Goal: Register for event/course

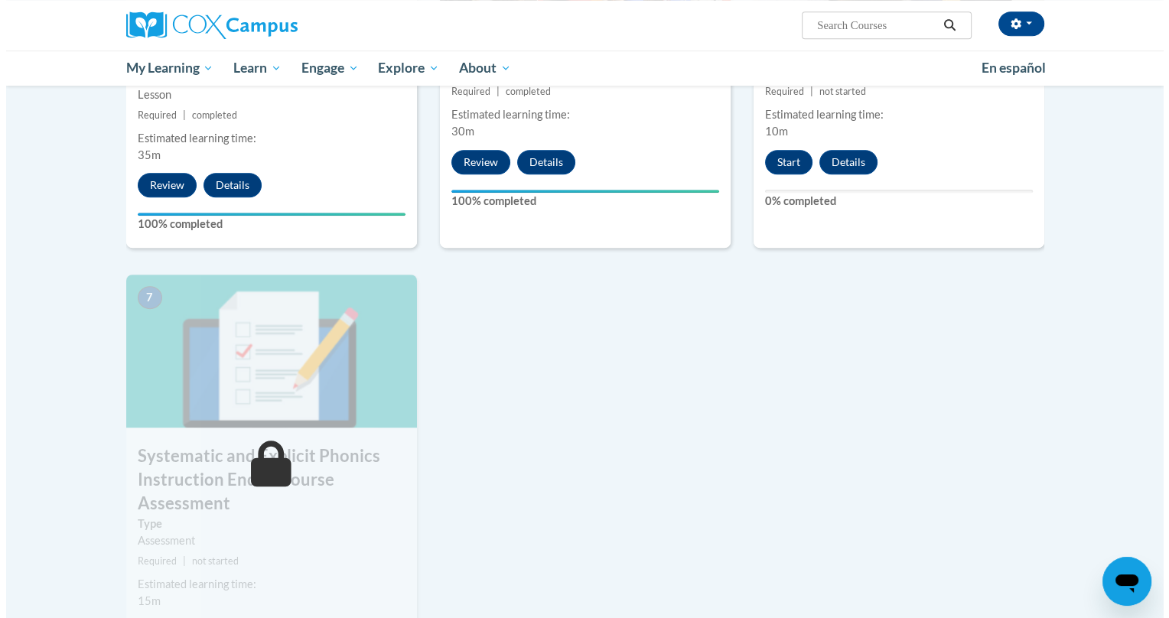
scroll to position [823, 0]
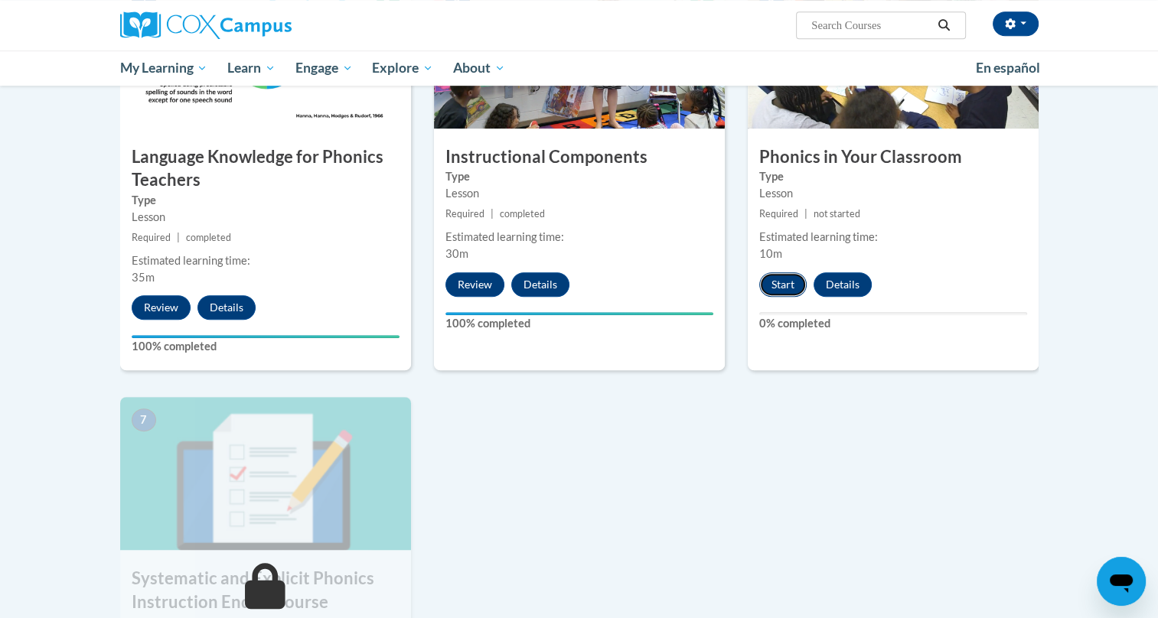
click at [784, 276] on button "Start" at bounding box center [782, 284] width 47 height 24
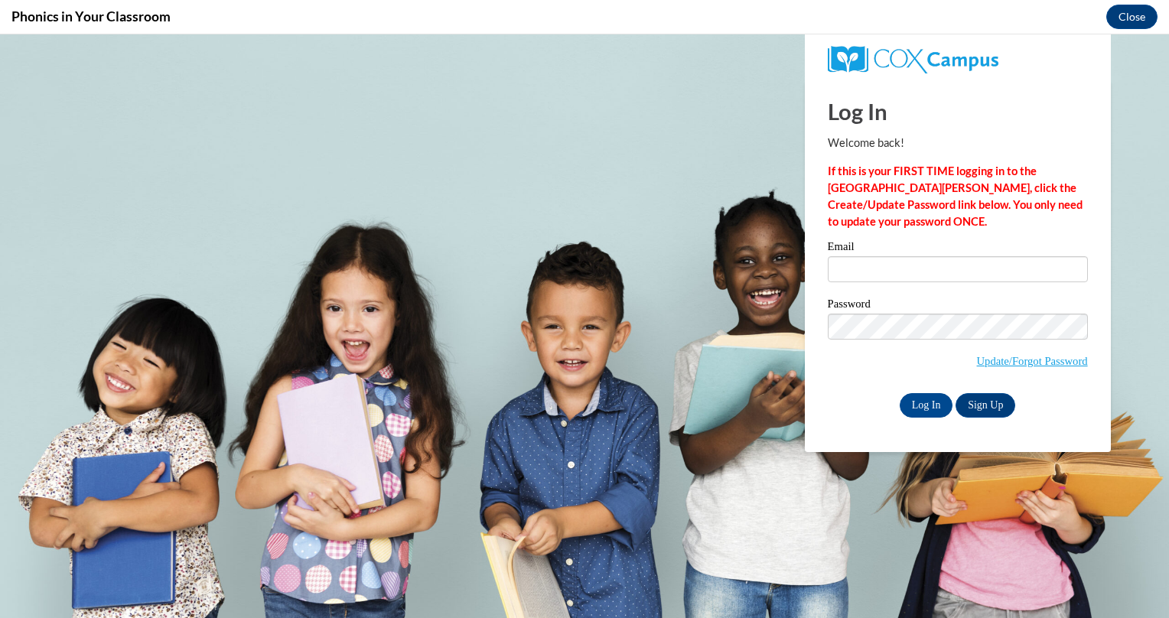
scroll to position [0, 0]
click at [882, 266] on input "Email" at bounding box center [958, 269] width 260 height 26
type input "rebecca.tucker@doe.k12.ga.us"
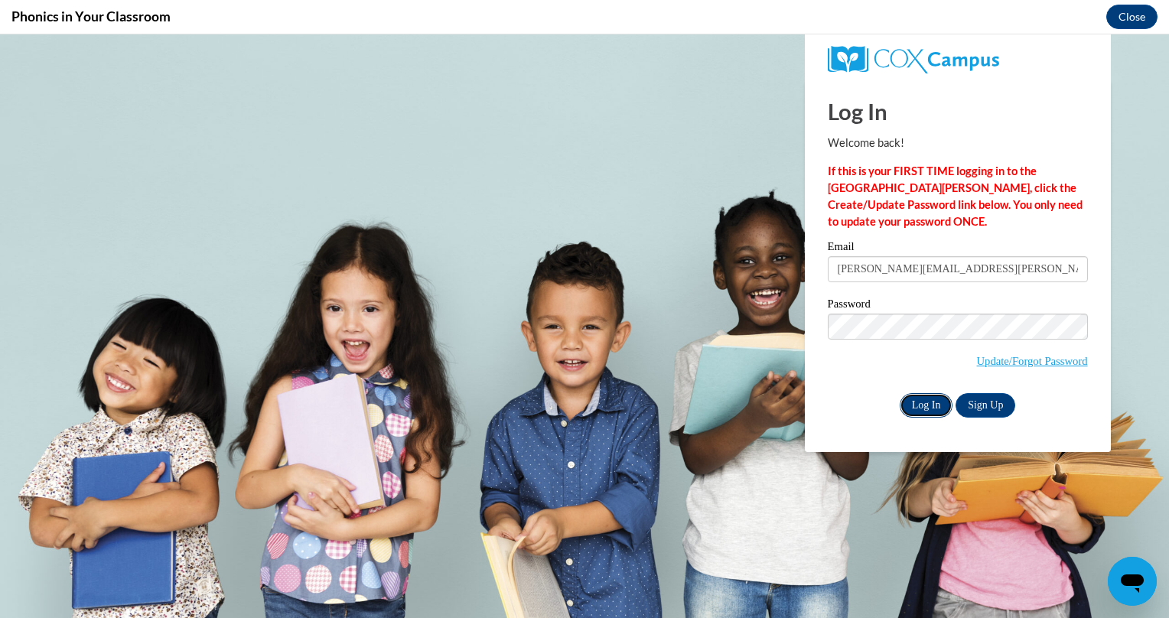
click at [920, 399] on input "Log In" at bounding box center [927, 405] width 54 height 24
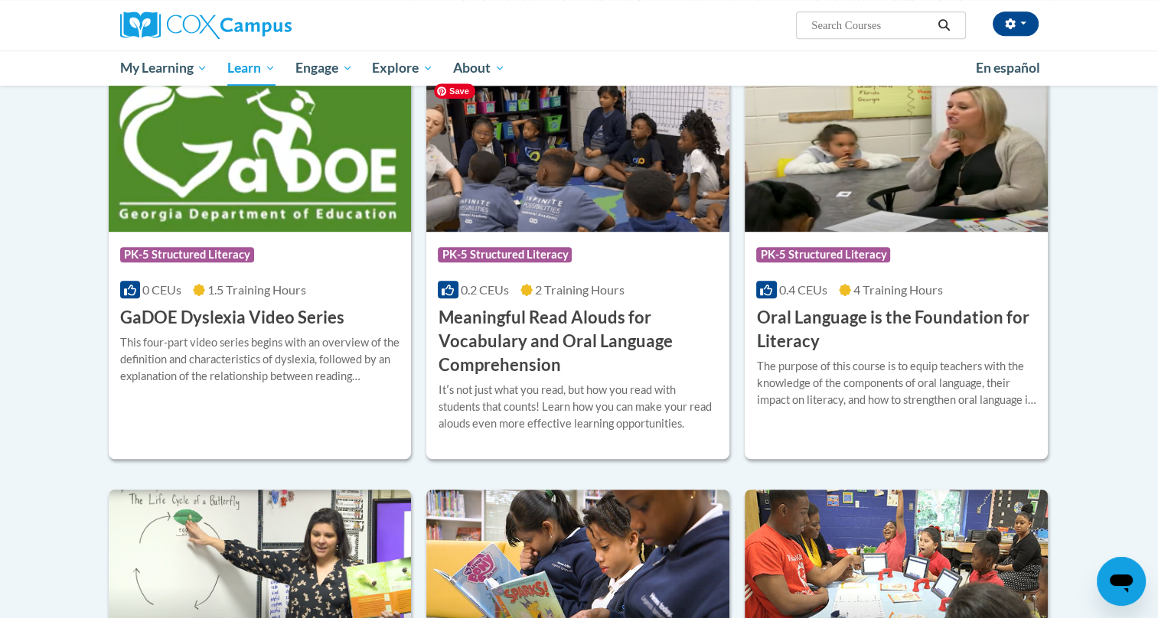
scroll to position [882, 0]
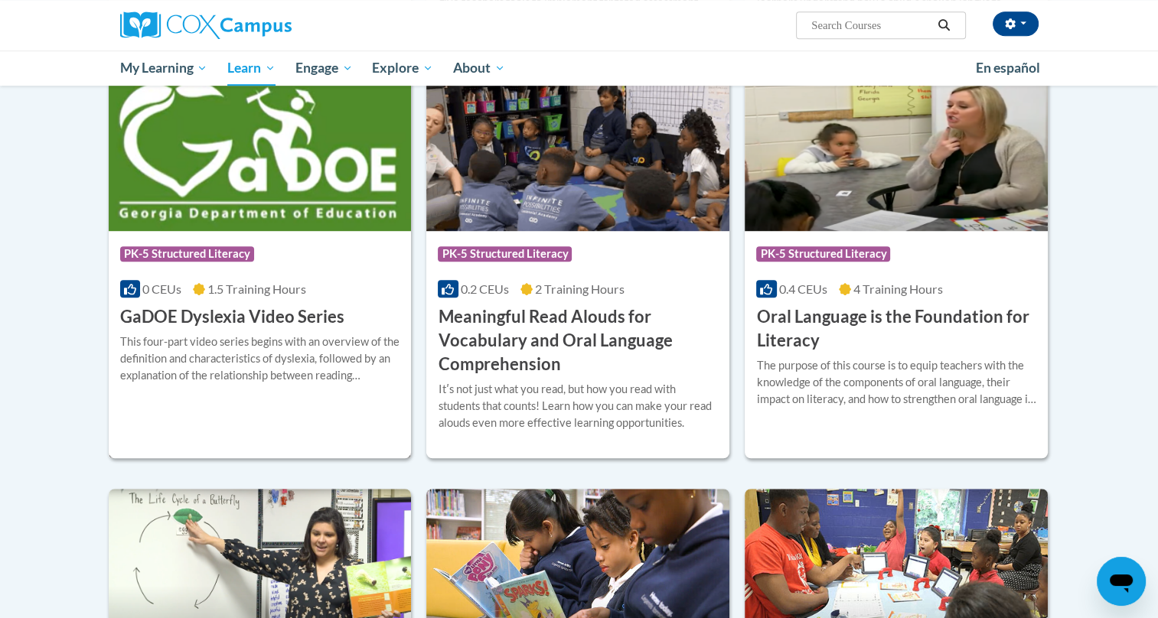
click at [340, 310] on h3 "GaDOE Dyslexia Video Series" at bounding box center [232, 317] width 224 height 24
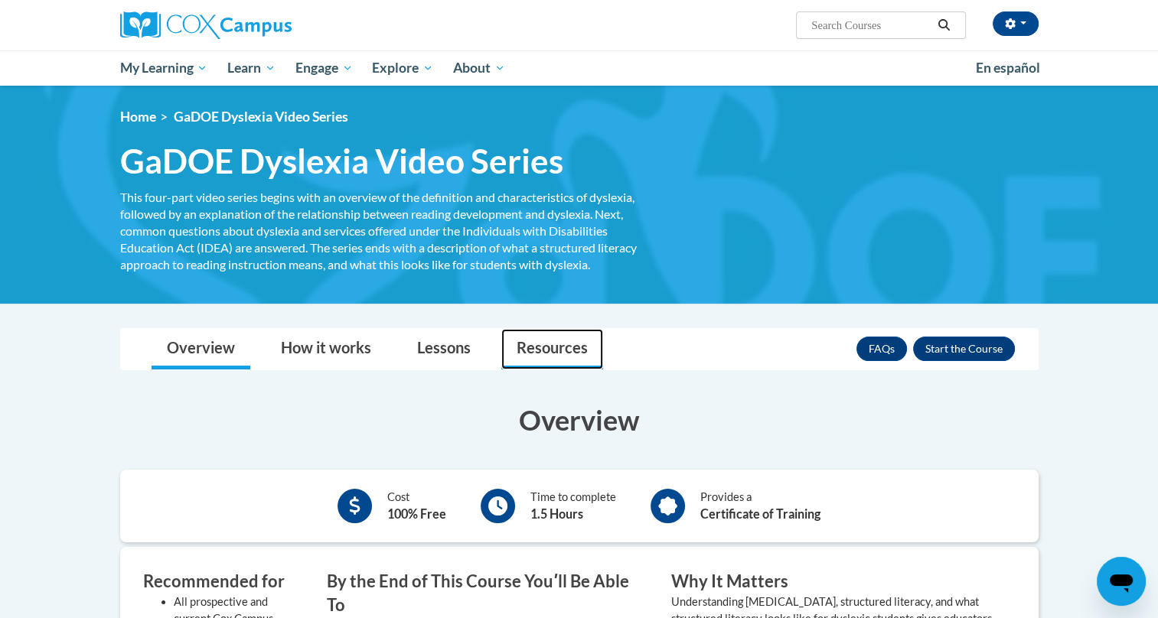
click at [556, 348] on link "Resources" at bounding box center [552, 349] width 102 height 41
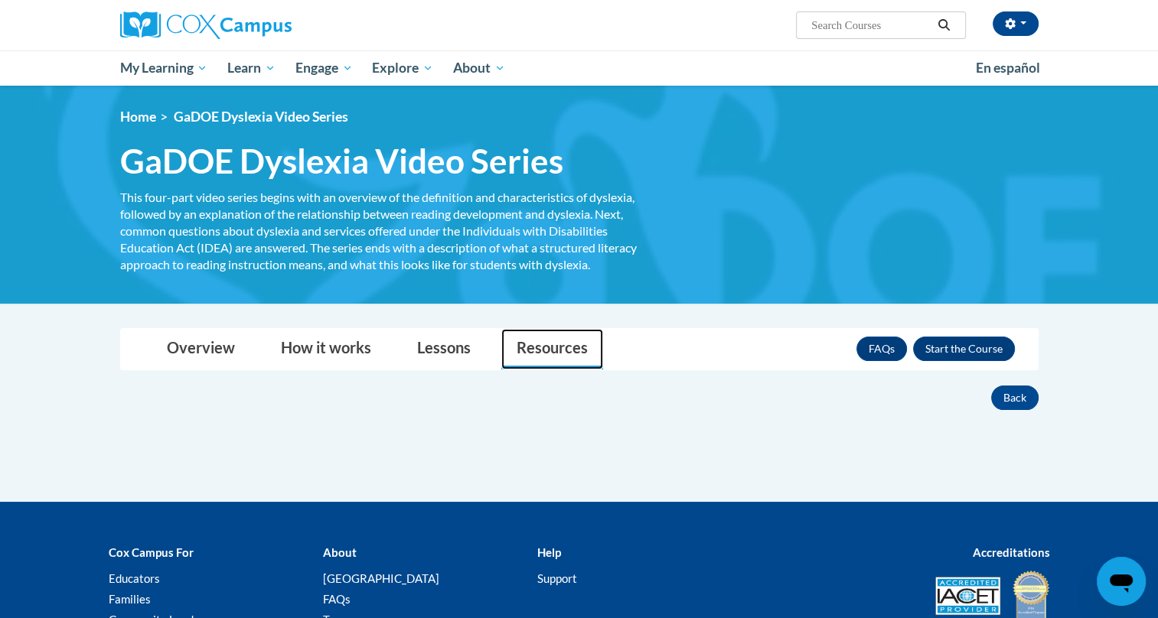
scroll to position [135, 0]
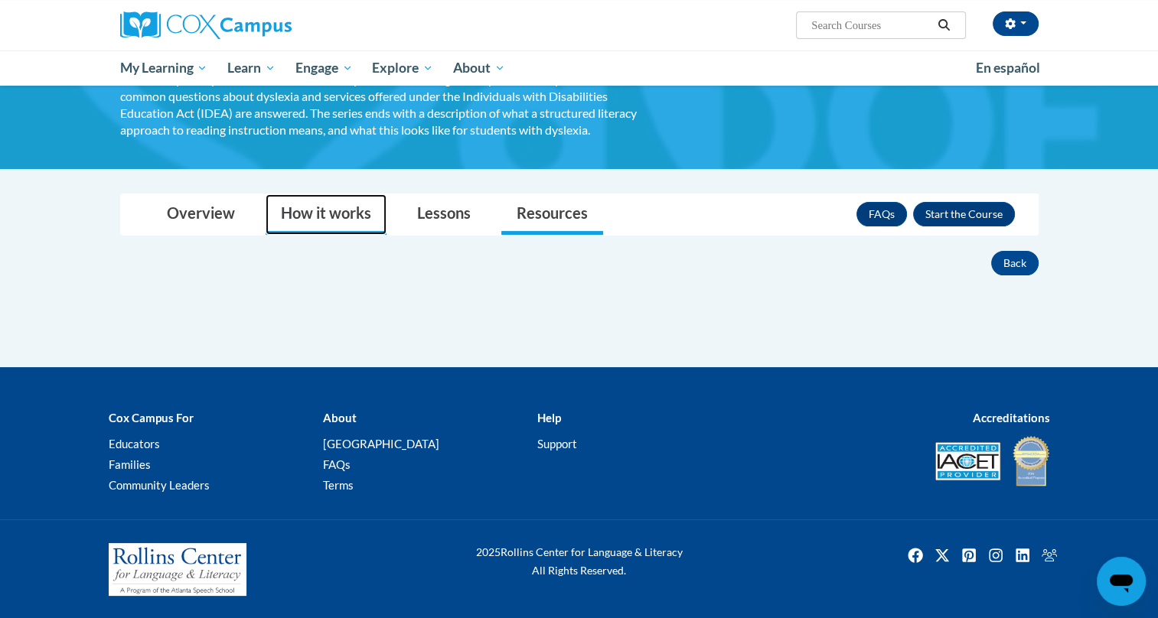
click at [331, 199] on link "How it works" at bounding box center [326, 214] width 121 height 41
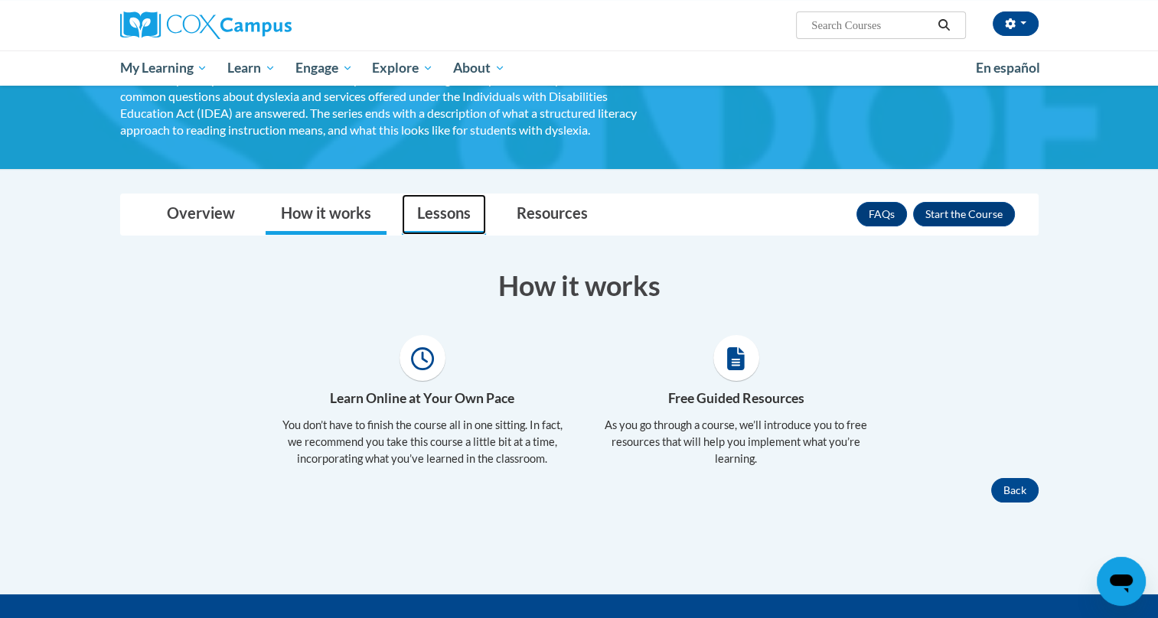
click at [444, 220] on link "Lessons" at bounding box center [444, 214] width 84 height 41
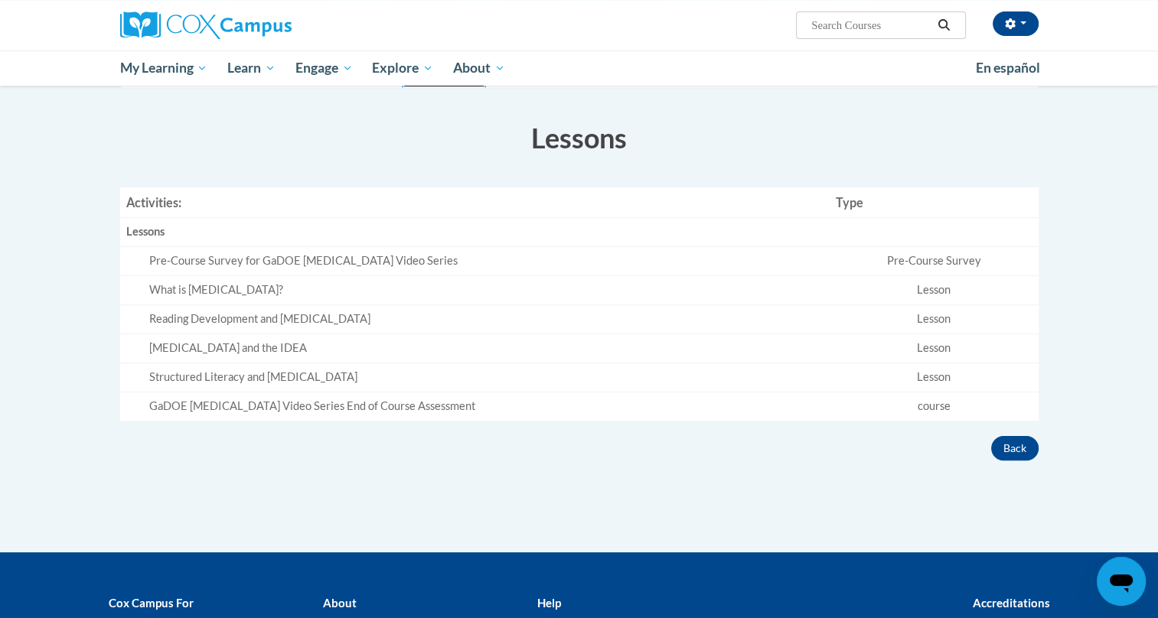
scroll to position [291, 0]
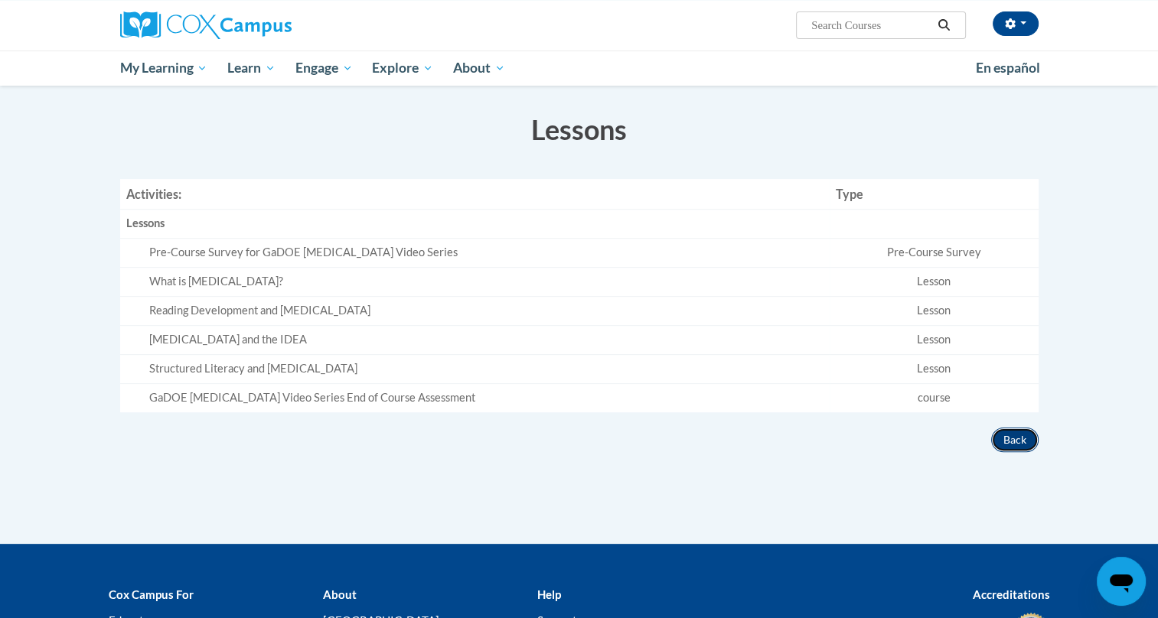
click at [994, 435] on button "Back" at bounding box center [1014, 440] width 47 height 24
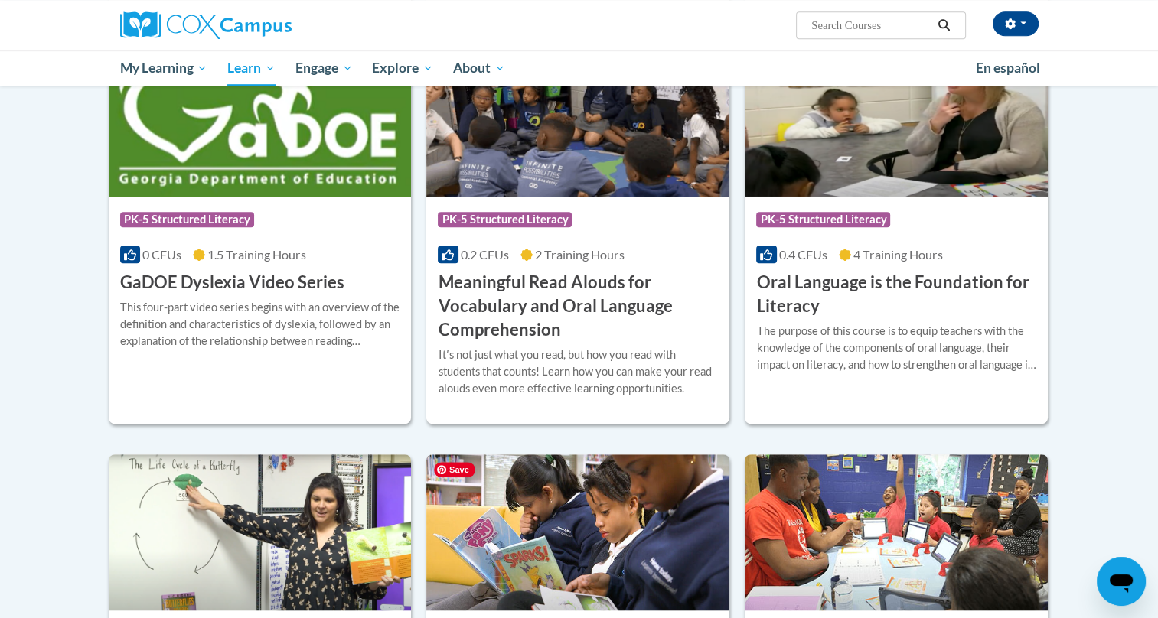
scroll to position [883, 0]
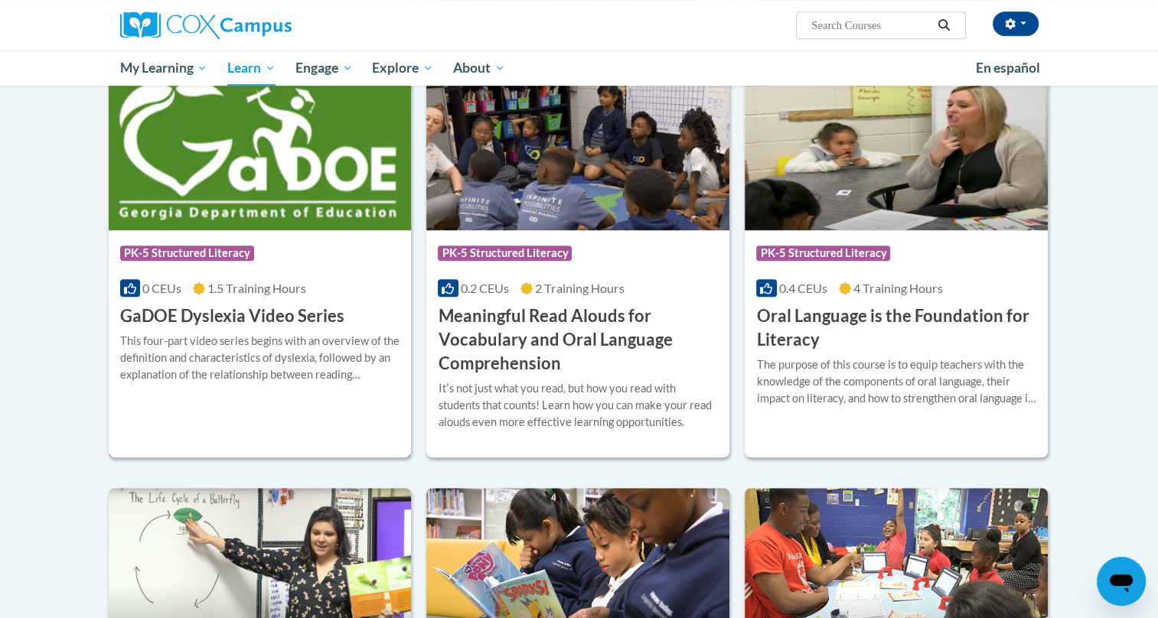
click at [328, 327] on h3 "GaDOE Dyslexia Video Series" at bounding box center [232, 317] width 224 height 24
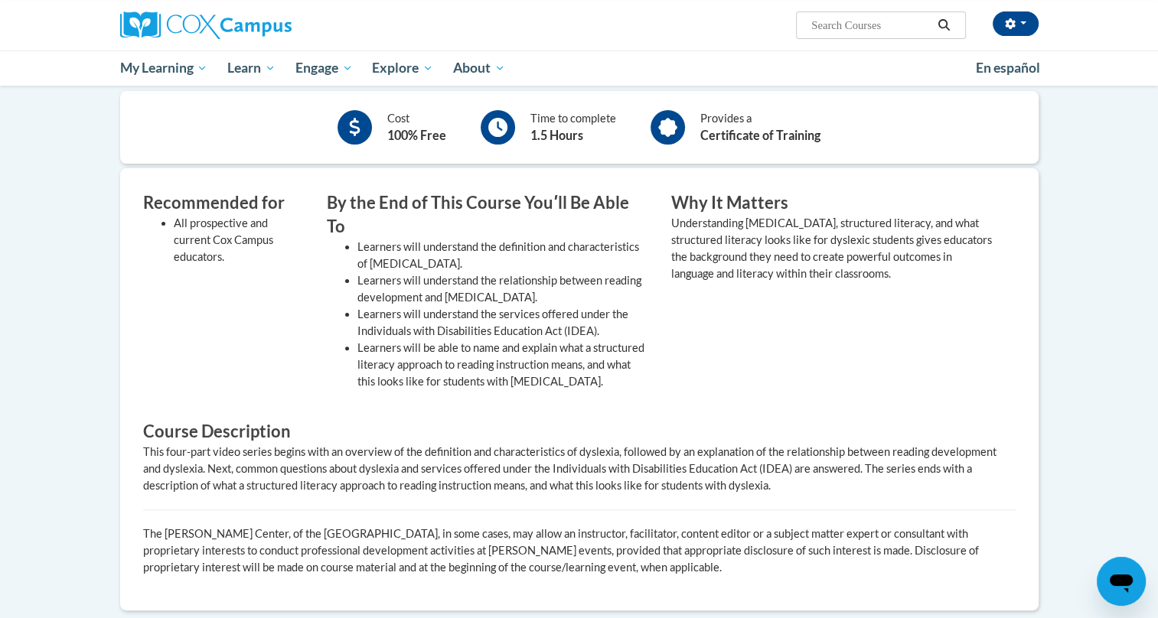
scroll to position [116, 0]
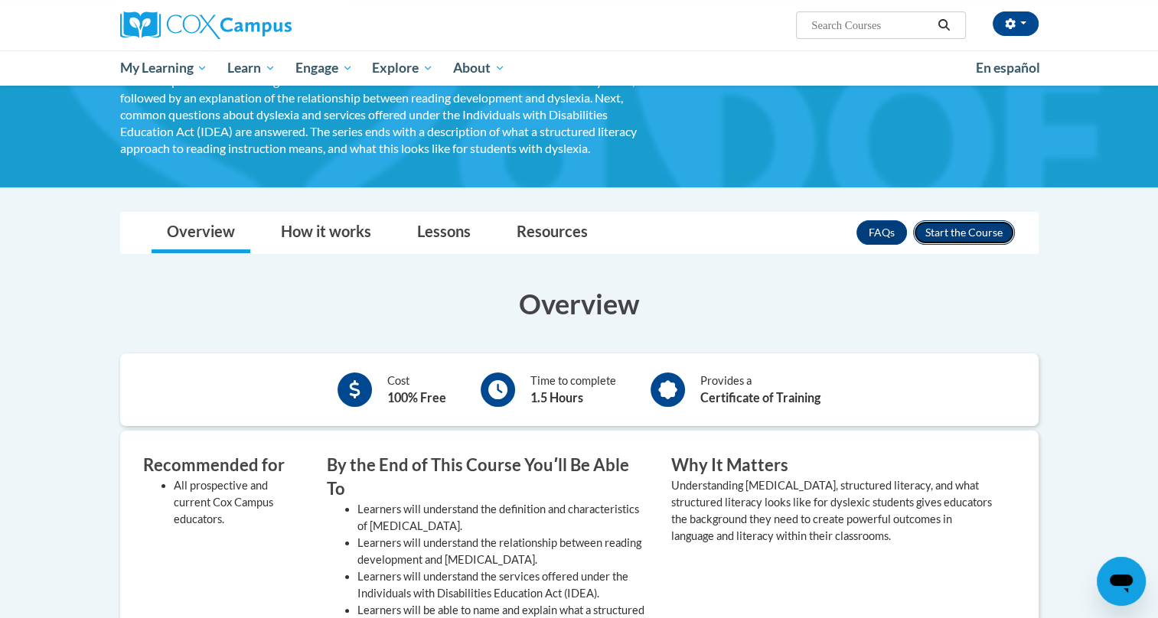
click at [955, 236] on button "Enroll" at bounding box center [964, 232] width 102 height 24
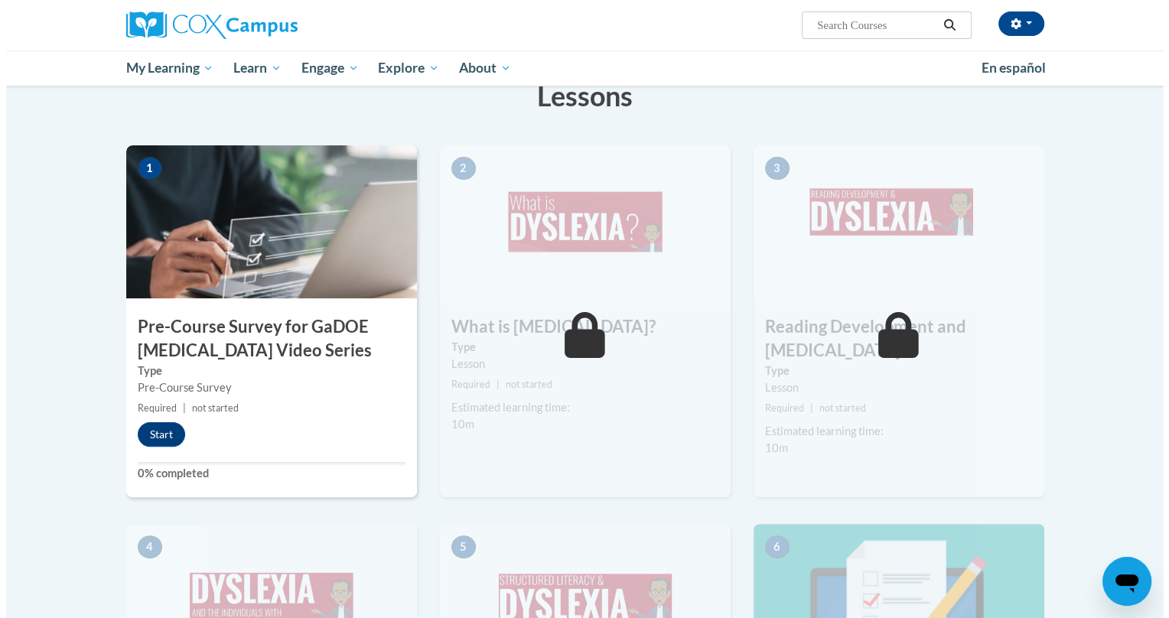
scroll to position [279, 0]
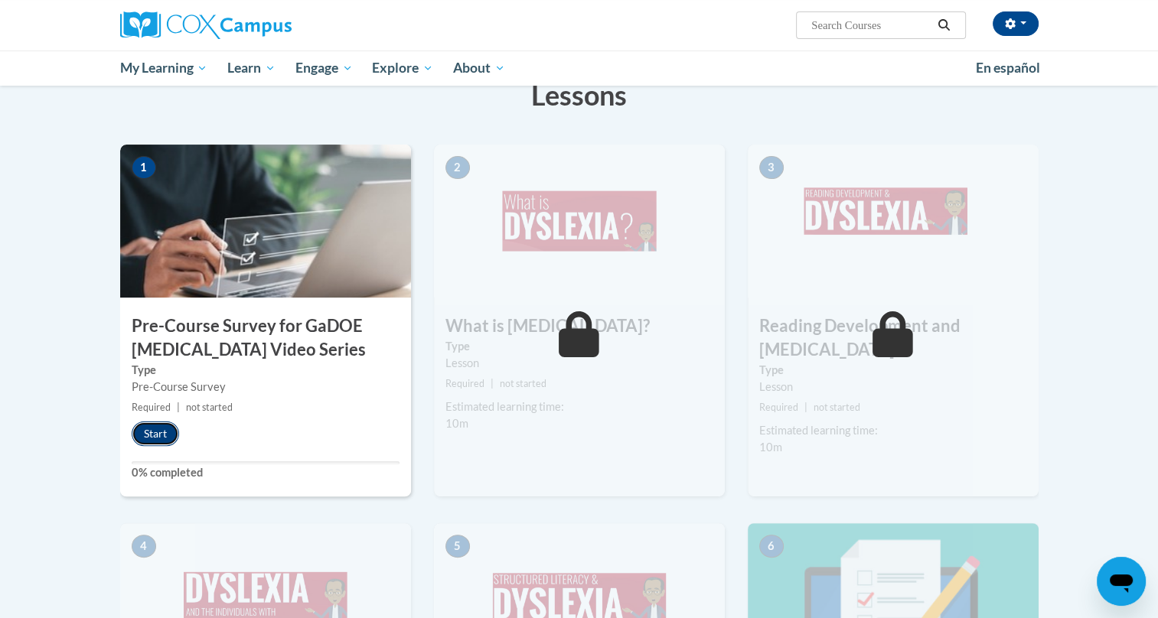
click at [161, 439] on button "Start" at bounding box center [155, 434] width 47 height 24
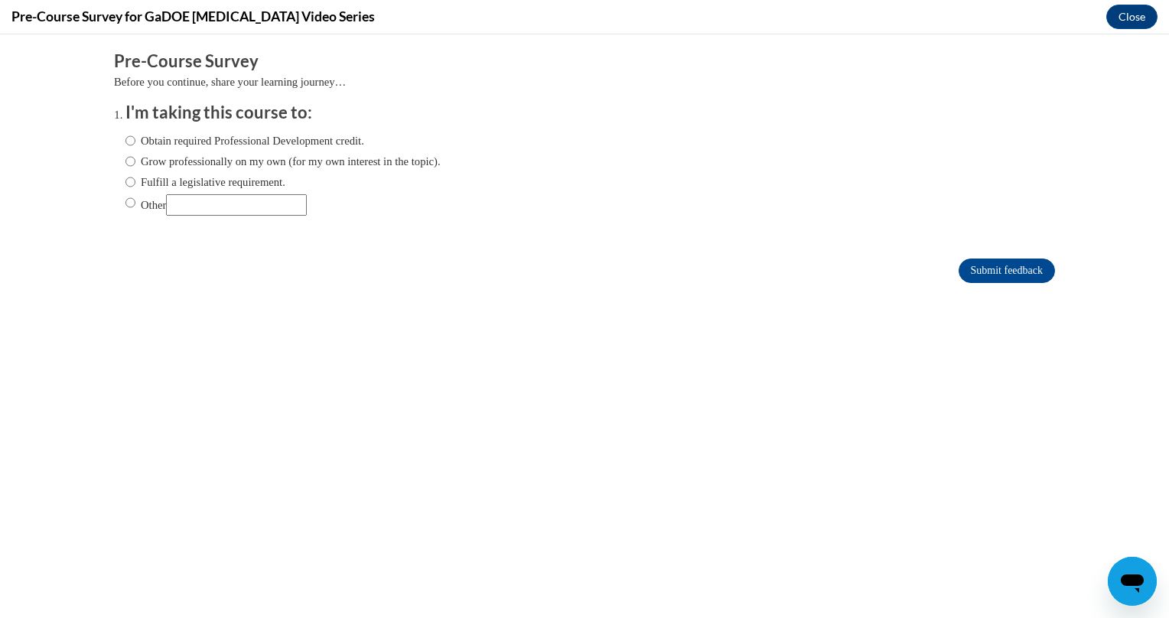
scroll to position [0, 0]
click at [283, 153] on label "Grow professionally on my own (for my own interest in the topic)." at bounding box center [283, 161] width 315 height 17
click at [135, 153] on input "Grow professionally on my own (for my own interest in the topic)." at bounding box center [131, 161] width 10 height 17
radio input "true"
click at [1013, 259] on input "Submit feedback" at bounding box center [1007, 271] width 96 height 24
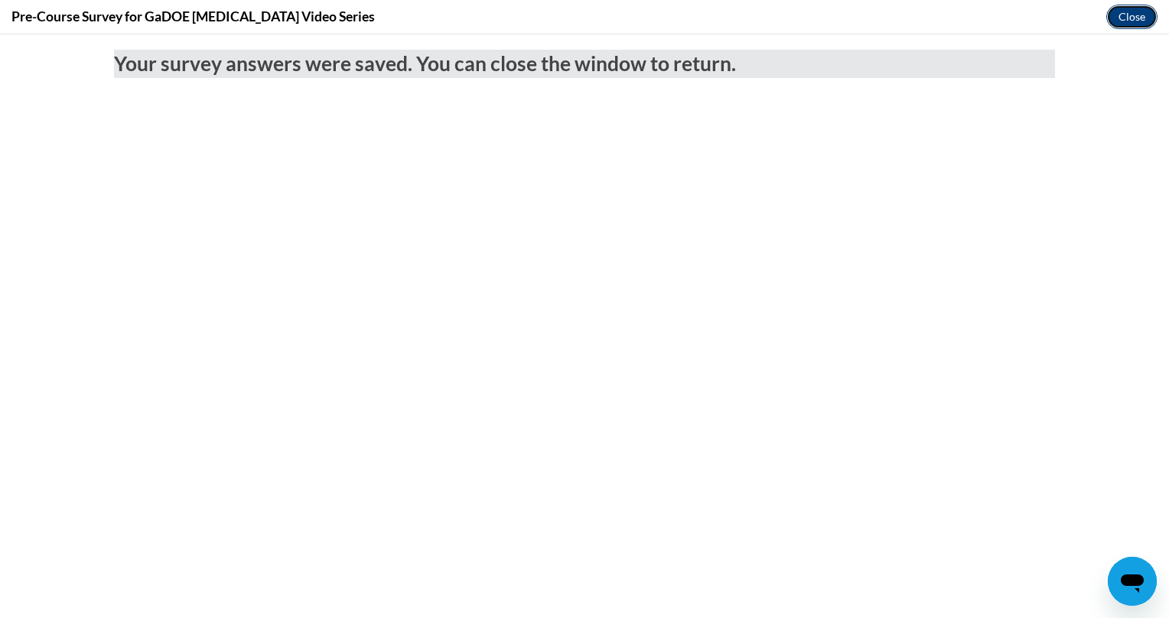
click at [1137, 8] on button "Close" at bounding box center [1132, 17] width 51 height 24
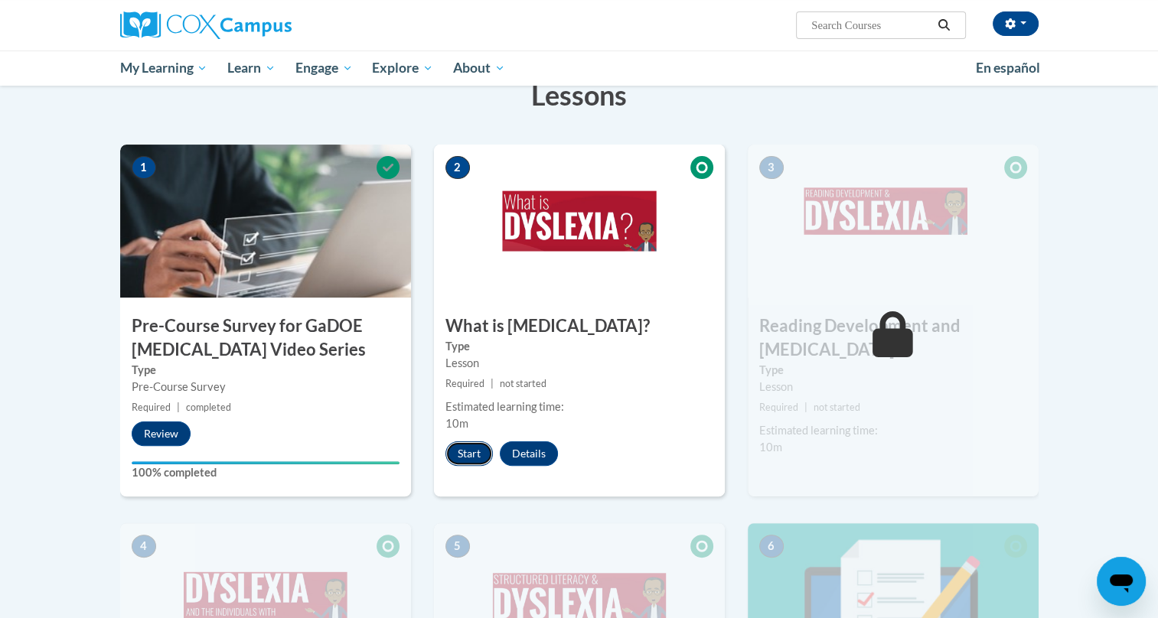
click at [471, 462] on button "Start" at bounding box center [468, 454] width 47 height 24
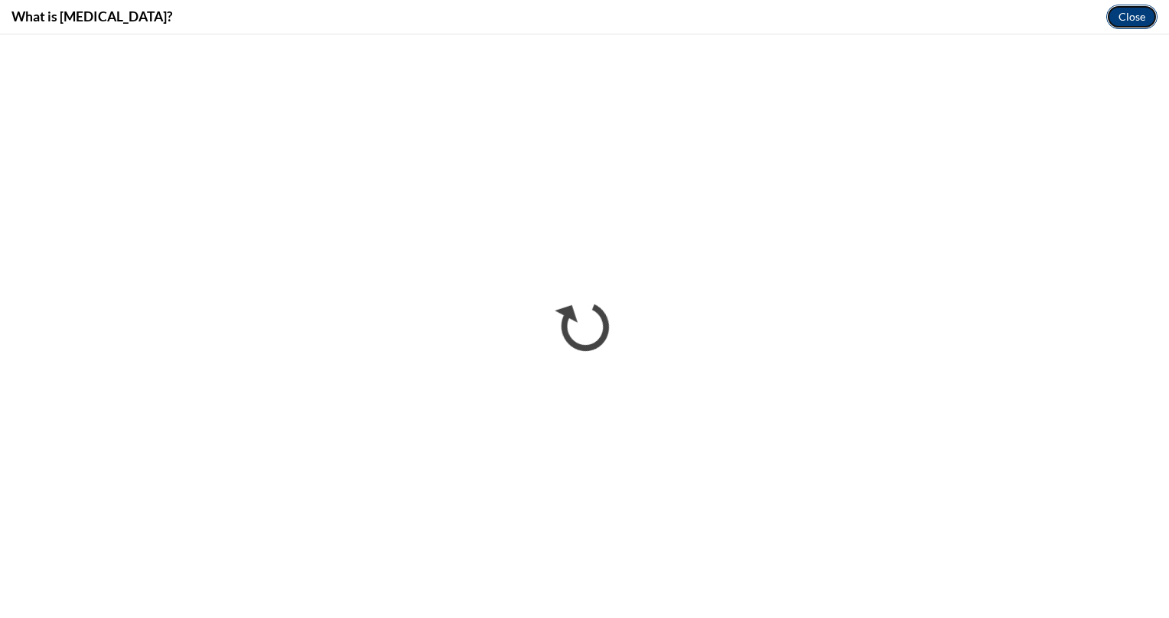
click at [1121, 18] on button "Close" at bounding box center [1132, 17] width 51 height 24
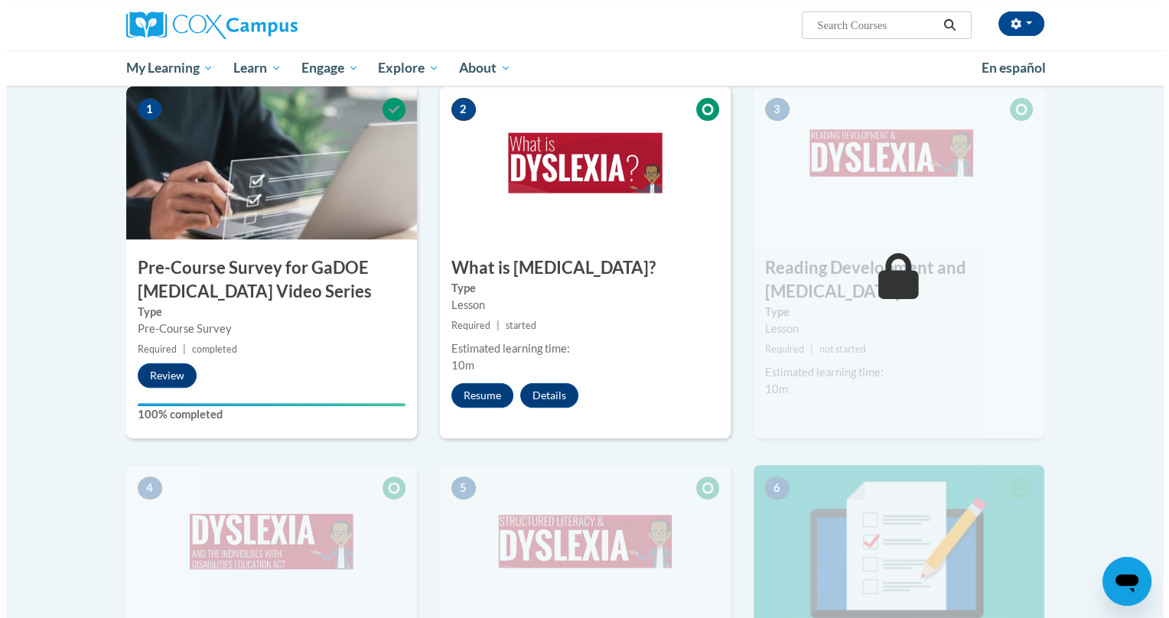
scroll to position [289, 0]
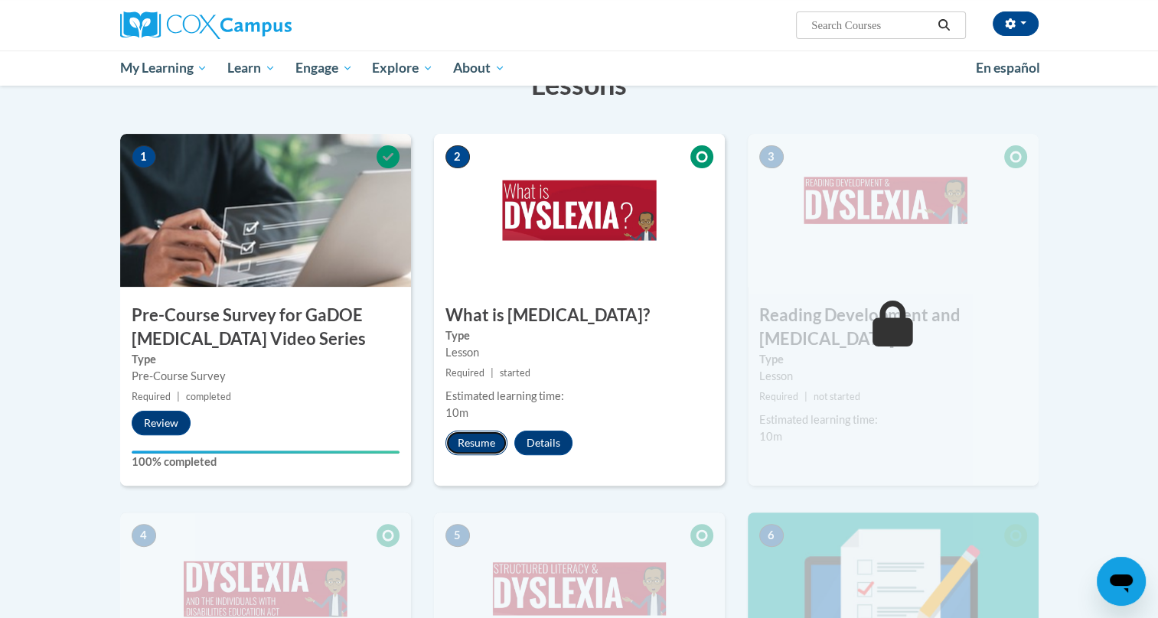
click at [464, 445] on button "Resume" at bounding box center [476, 443] width 62 height 24
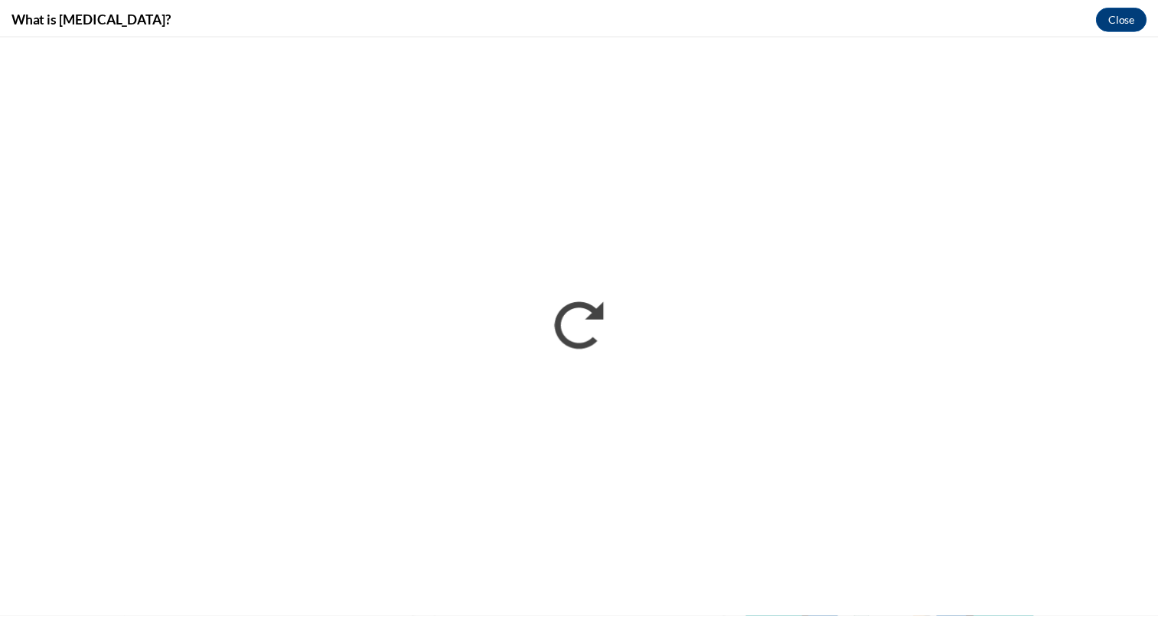
scroll to position [0, 0]
click at [1131, 10] on button "Close" at bounding box center [1132, 17] width 51 height 24
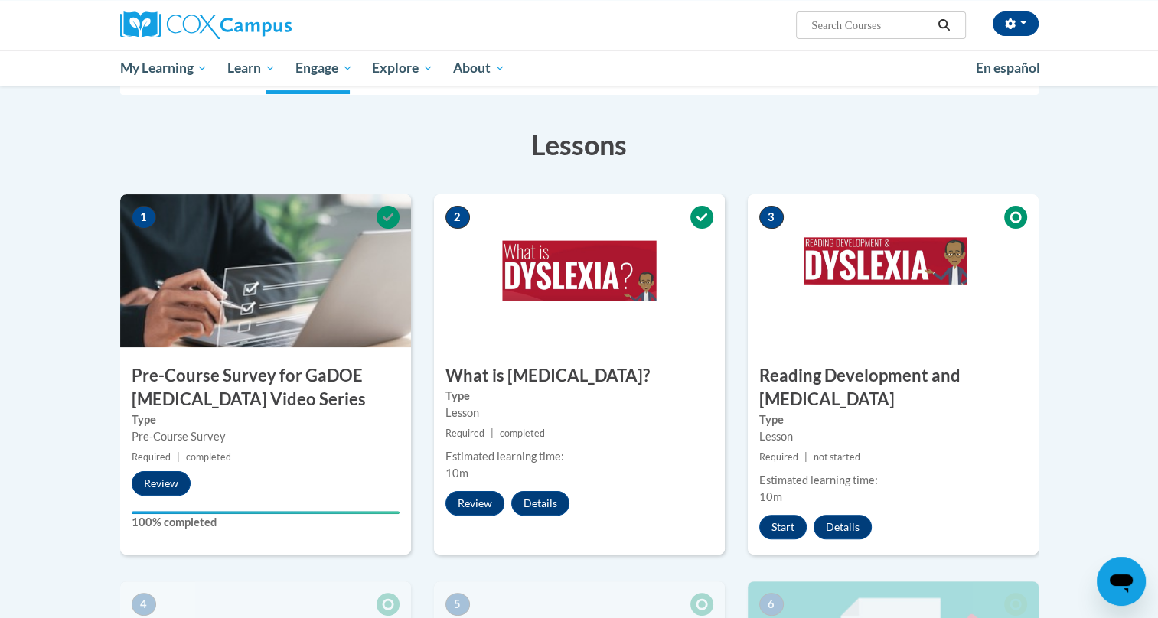
scroll to position [235, 0]
